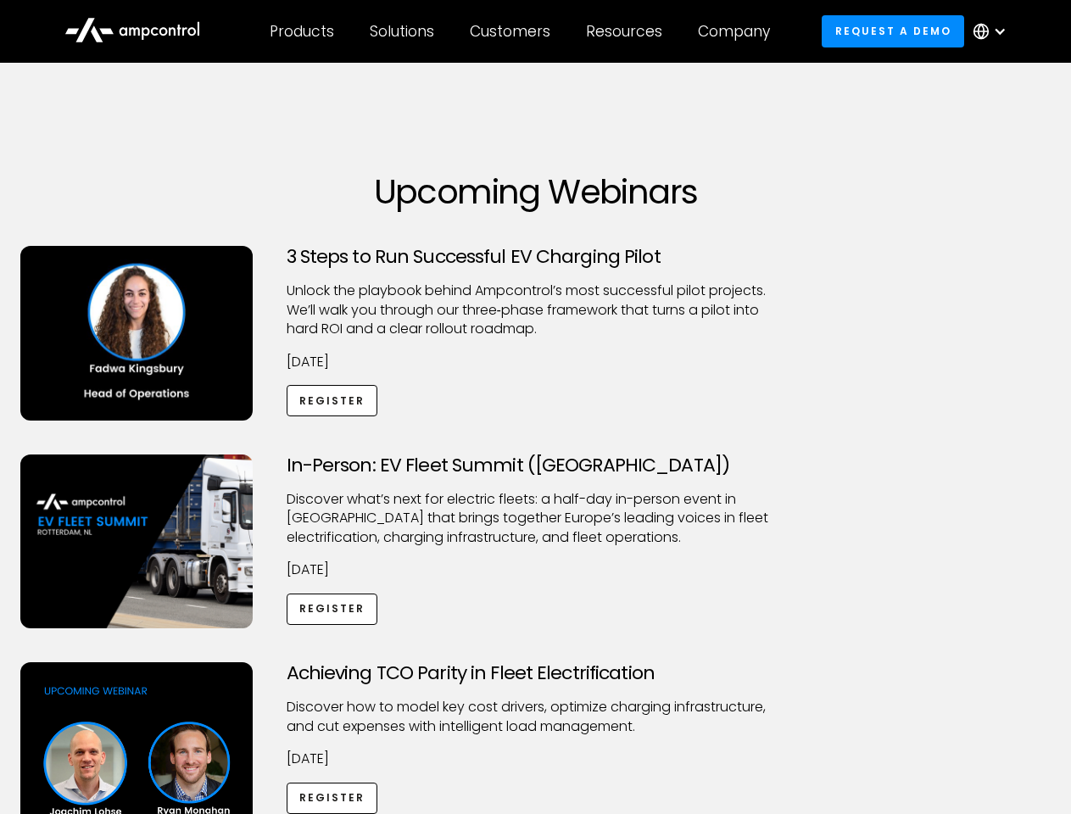
click at [521, 31] on div "Customers" at bounding box center [510, 31] width 81 height 19
click at [301, 31] on div "Products" at bounding box center [302, 31] width 64 height 19
click at [403, 31] on div "Solutions" at bounding box center [402, 31] width 64 height 19
click at [513, 31] on div "Customers" at bounding box center [510, 31] width 81 height 19
click at [627, 31] on div "Resources" at bounding box center [624, 31] width 76 height 19
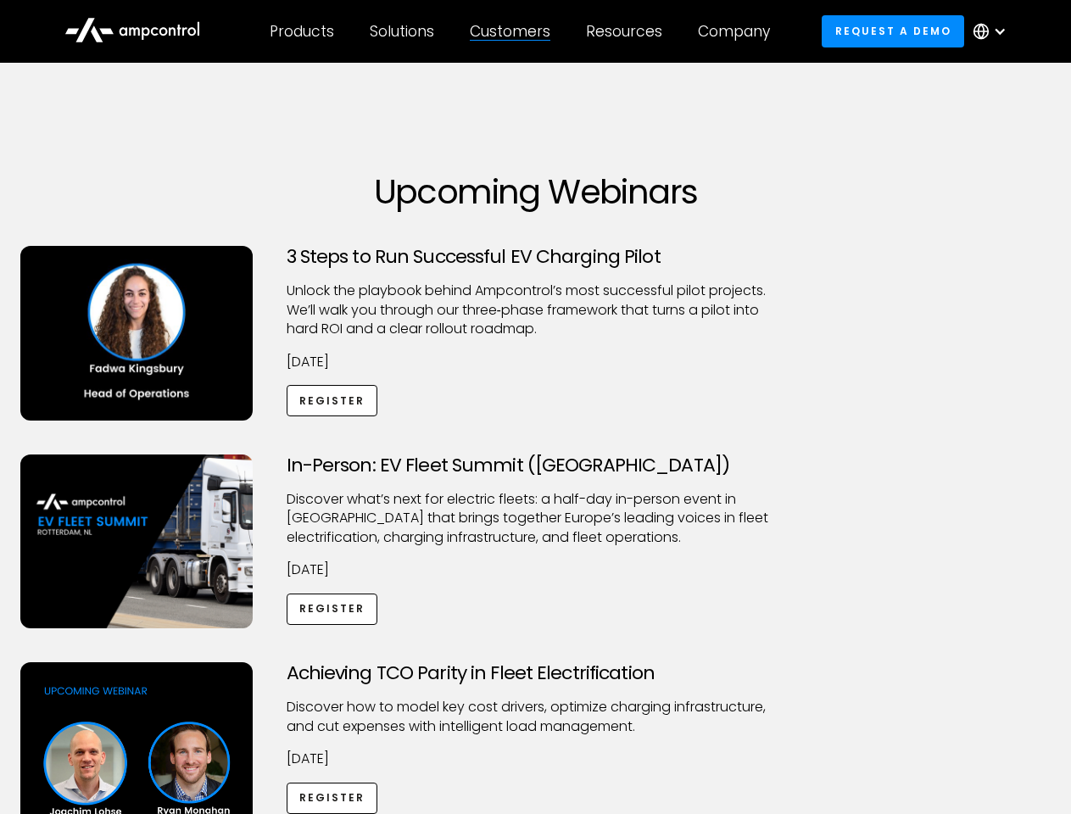
click at [739, 31] on div "Company" at bounding box center [734, 31] width 72 height 19
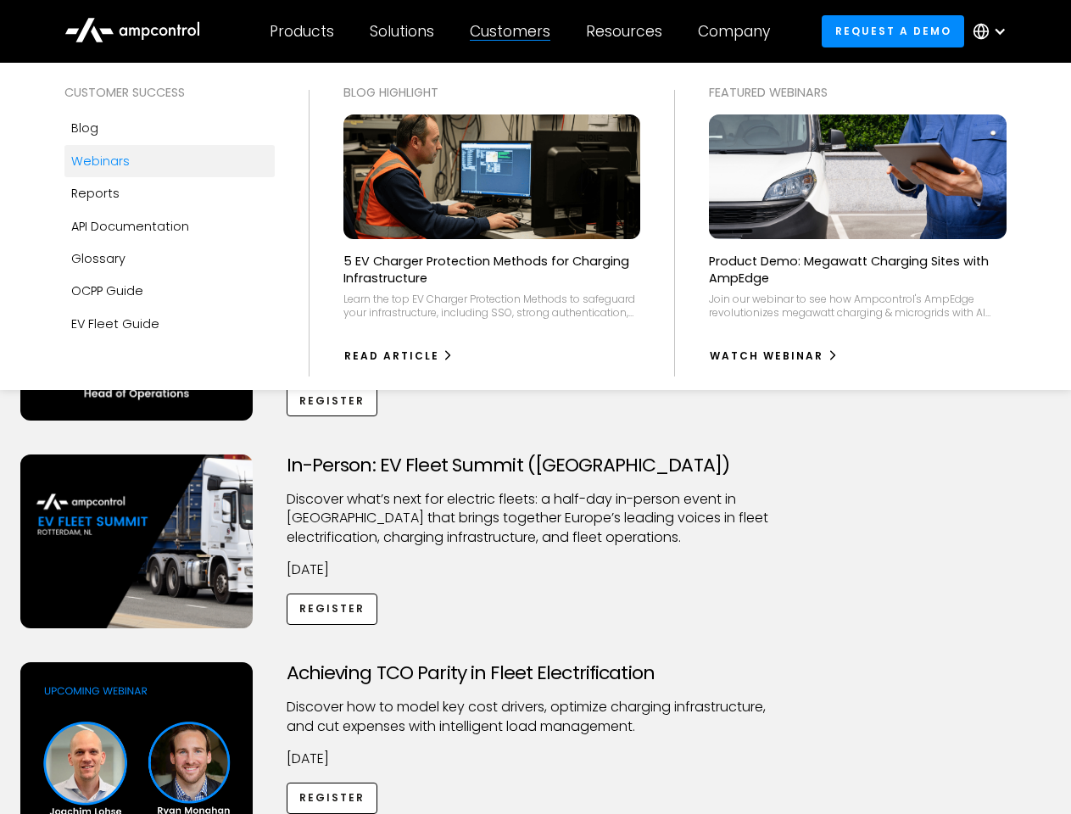
click at [994, 31] on div at bounding box center [1000, 32] width 14 height 14
